Goal: Check status: Check status

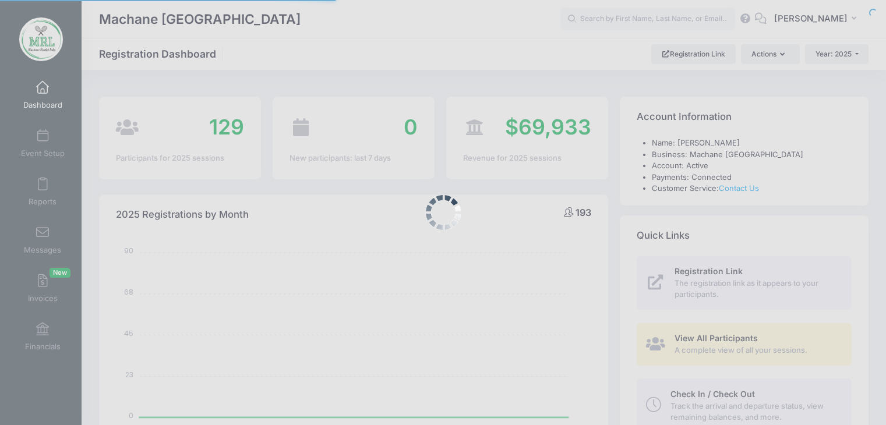
select select
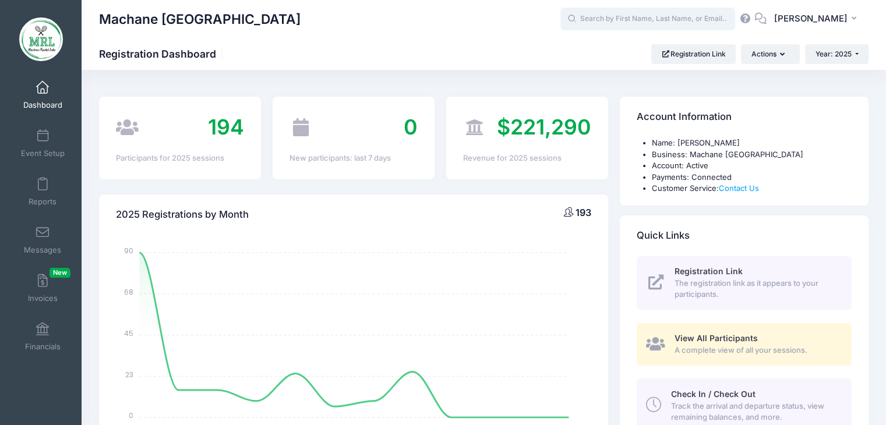
click at [613, 16] on input "text" at bounding box center [647, 19] width 175 height 23
type input "r"
click at [630, 18] on input "text" at bounding box center [647, 19] width 175 height 23
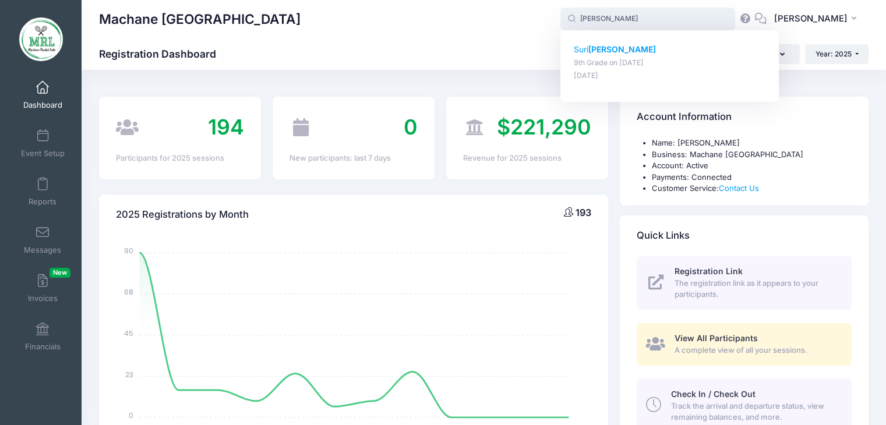
click at [604, 47] on strong "[PERSON_NAME]" at bounding box center [622, 49] width 68 height 10
type input "Suri [PERSON_NAME] (9th Grade, [DATE])"
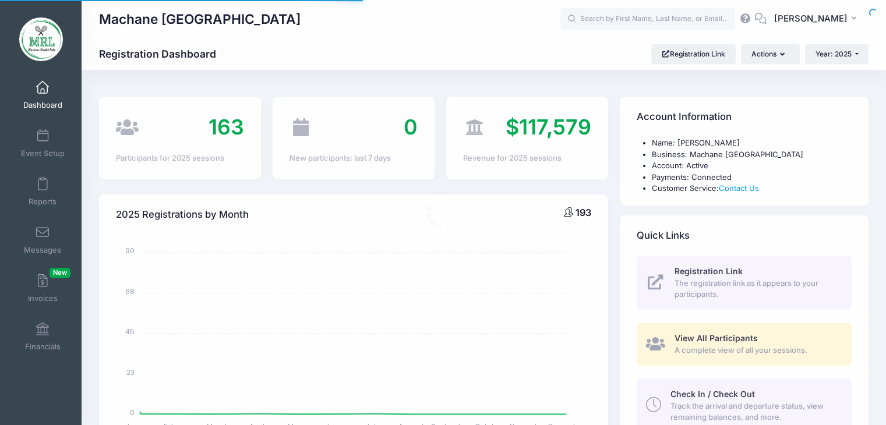
select select
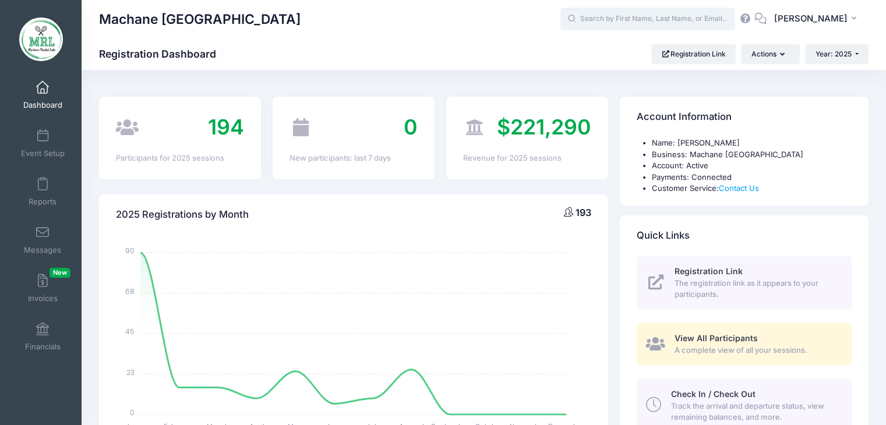
click at [598, 19] on input "text" at bounding box center [647, 19] width 175 height 23
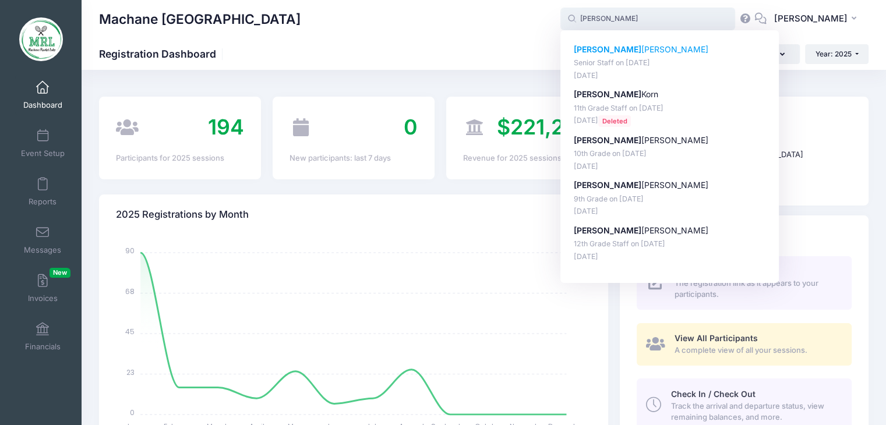
click at [613, 54] on p "Mindy Rieder" at bounding box center [670, 50] width 192 height 12
type input "Mindy Rieder (Senior Staff, Aug-14, 2025)"
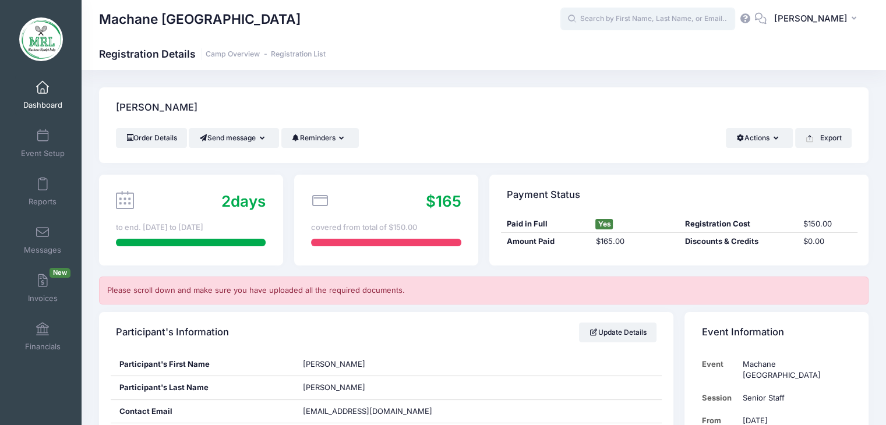
click at [647, 15] on input "text" at bounding box center [647, 19] width 175 height 23
